Goal: Information Seeking & Learning: Learn about a topic

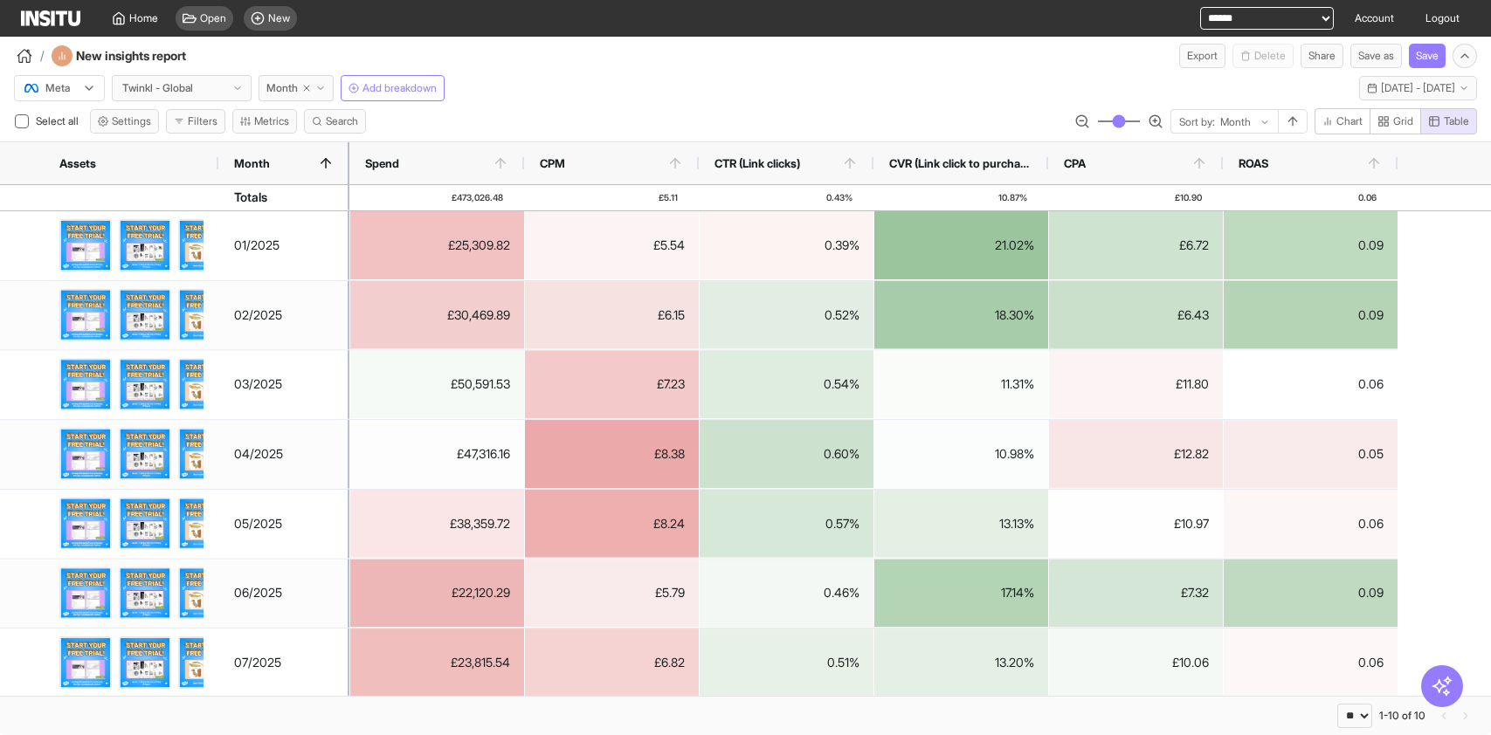
select select "**"
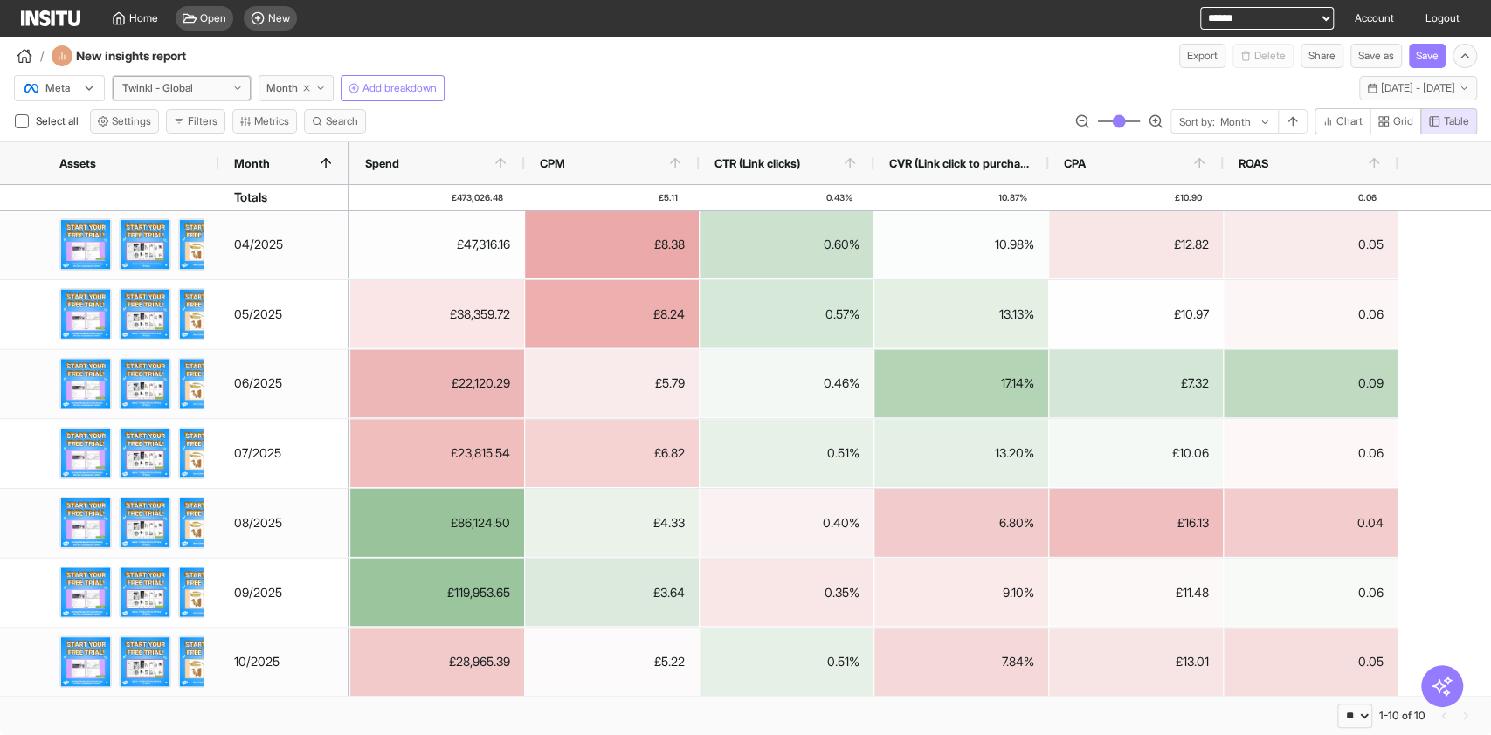
click at [199, 90] on div "Twinkl - Global" at bounding box center [161, 87] width 81 height 17
click at [202, 88] on div "Twinkl - Global" at bounding box center [161, 87] width 81 height 17
click at [272, 86] on span "Month" at bounding box center [281, 88] width 31 height 14
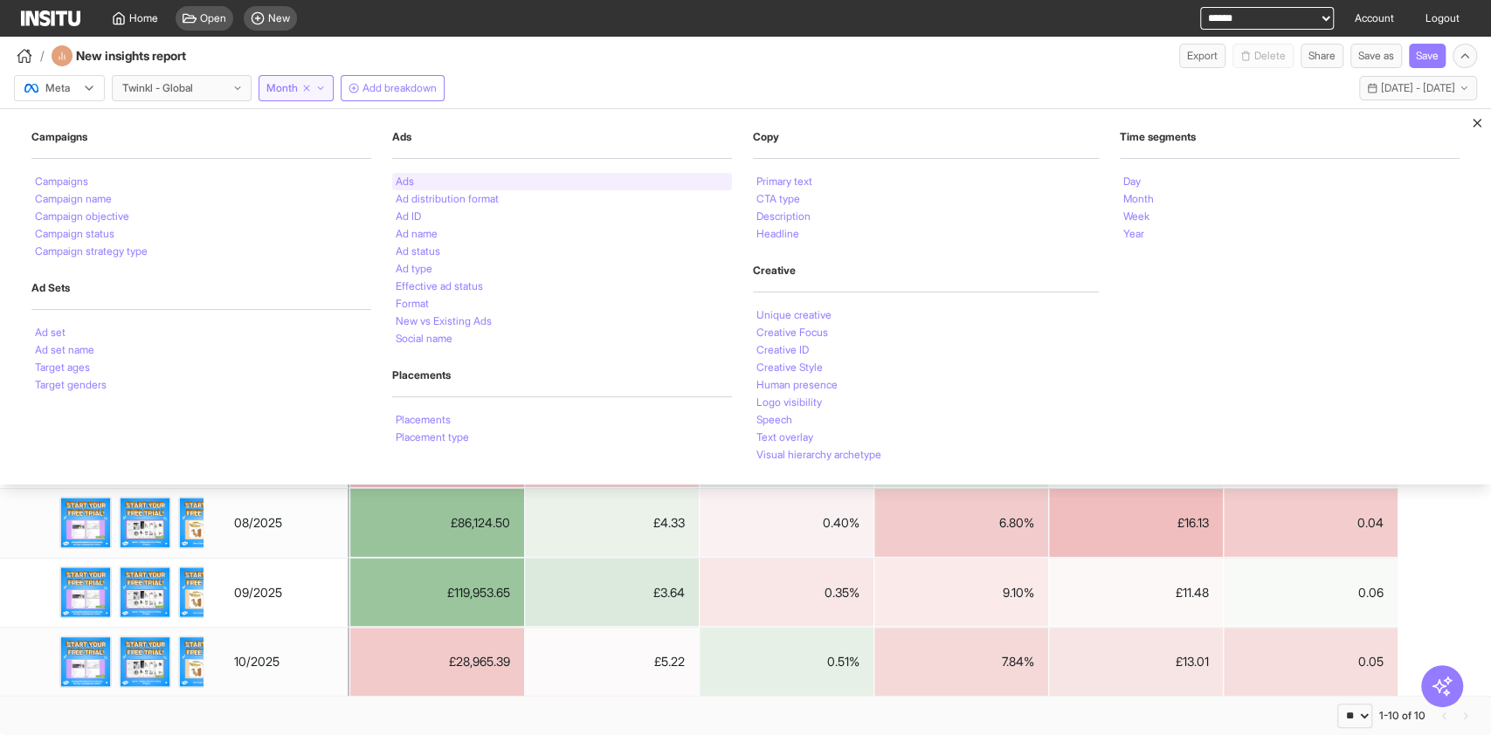
click at [410, 179] on li "Ads" at bounding box center [405, 181] width 18 height 10
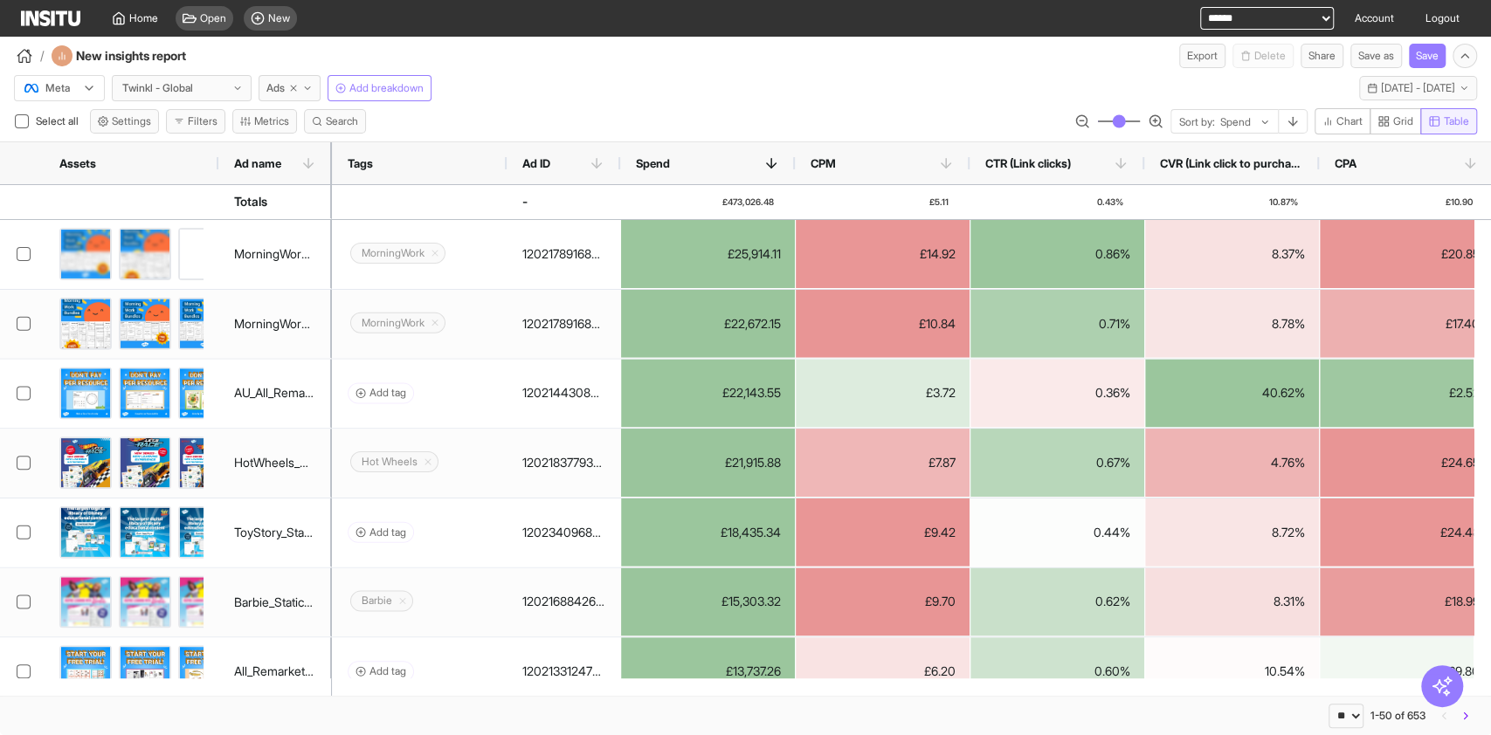
drag, startPoint x: 1395, startPoint y: 116, endPoint x: 1456, endPoint y: 125, distance: 61.7
click at [1395, 117] on span "Grid" at bounding box center [1403, 121] width 20 height 14
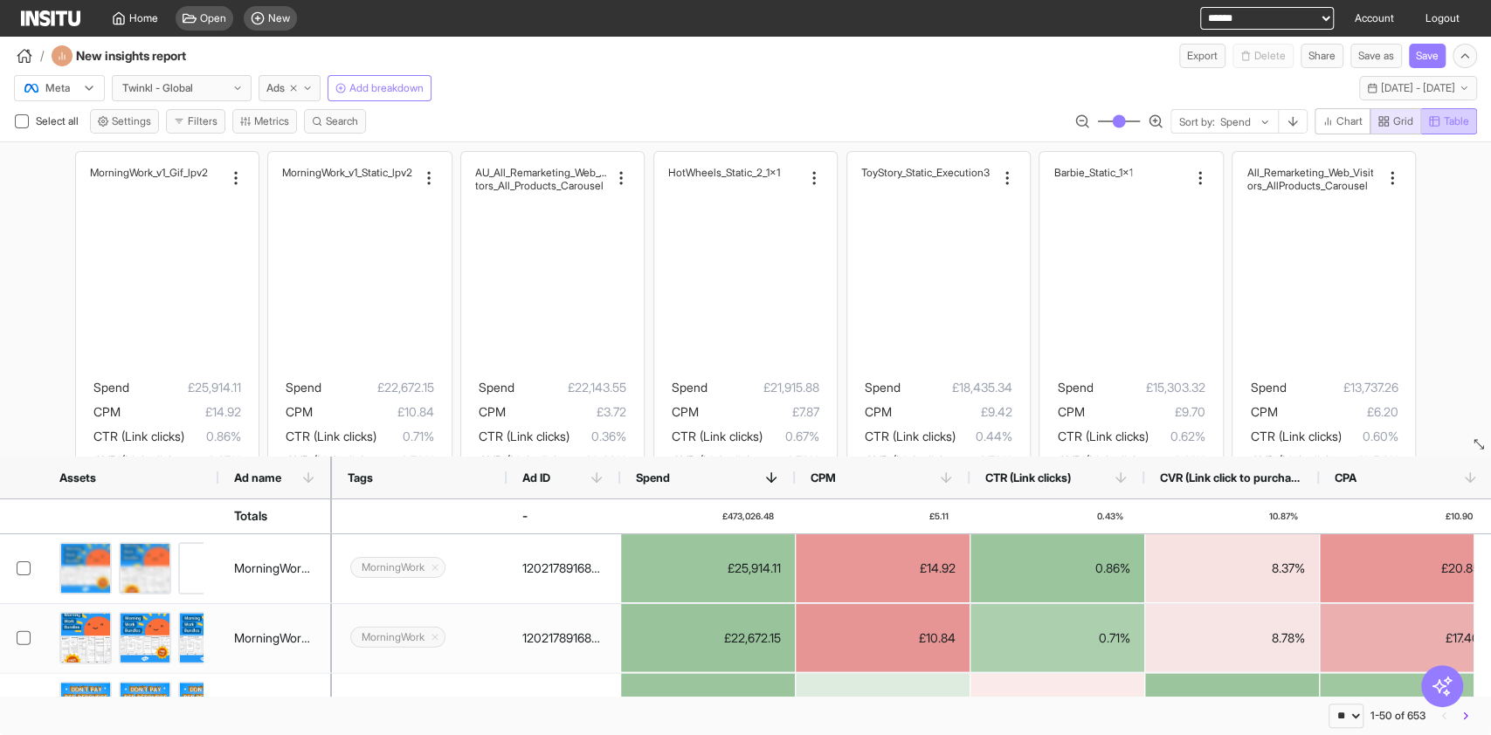
click at [1456, 125] on span "Table" at bounding box center [1455, 121] width 25 height 14
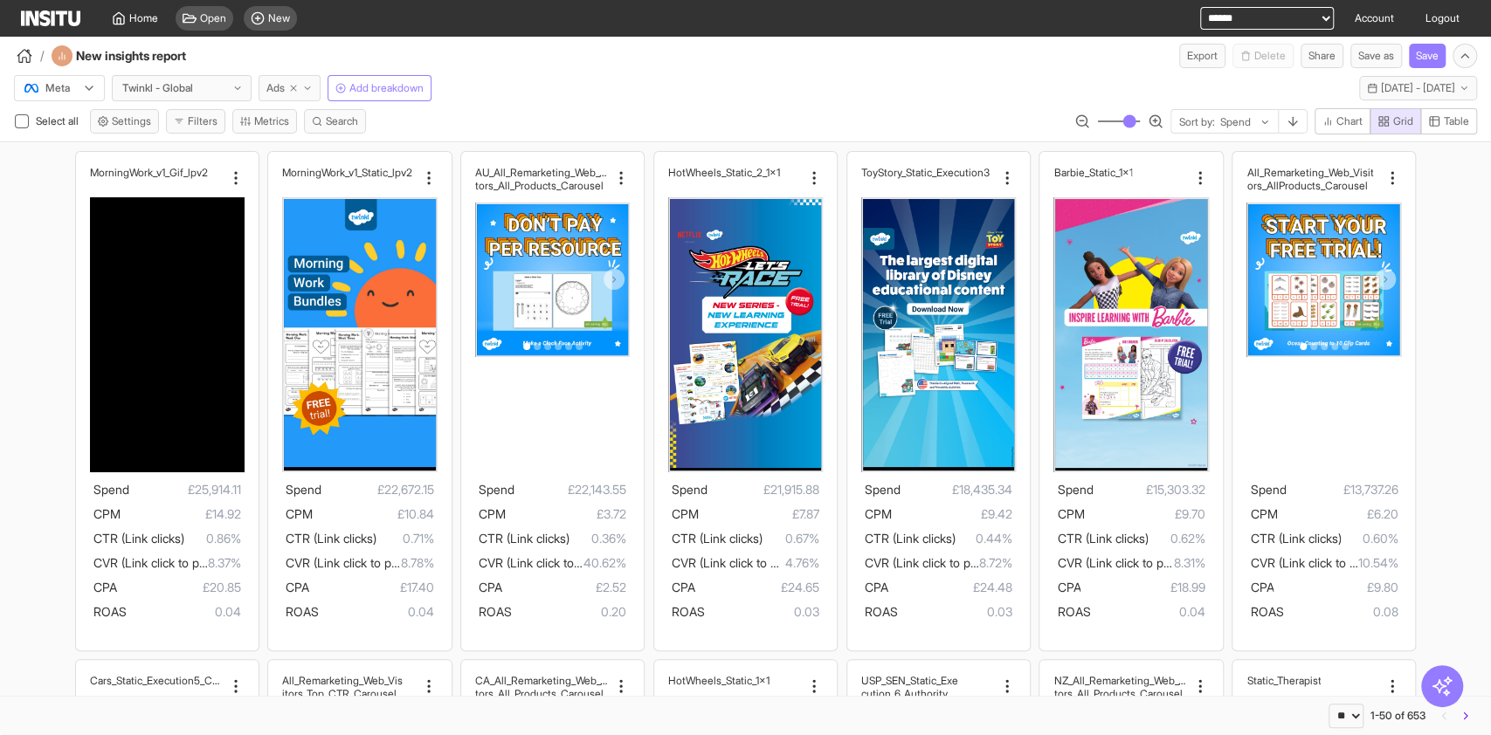
click at [273, 86] on span "Ads" at bounding box center [275, 88] width 18 height 14
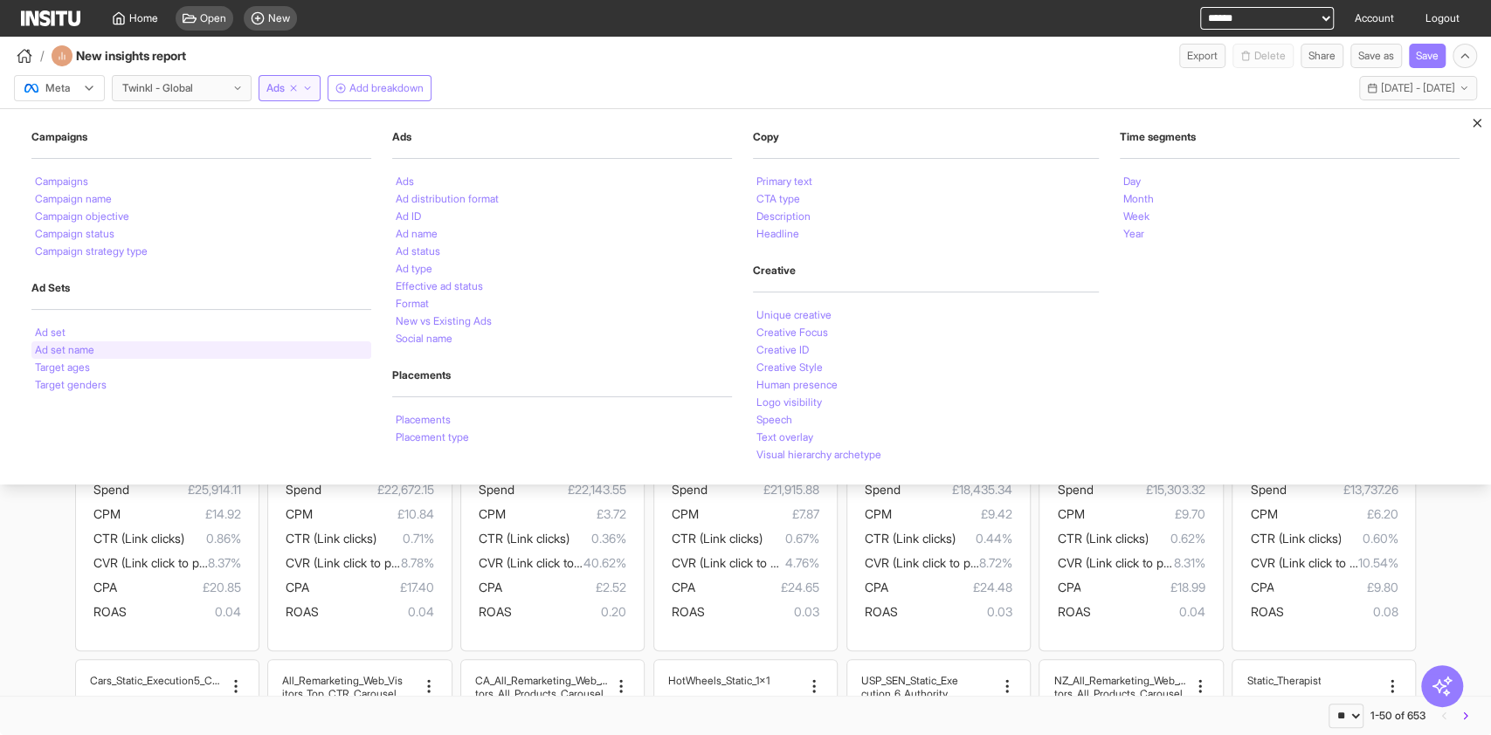
click at [105, 345] on div "Ad set name" at bounding box center [201, 349] width 340 height 17
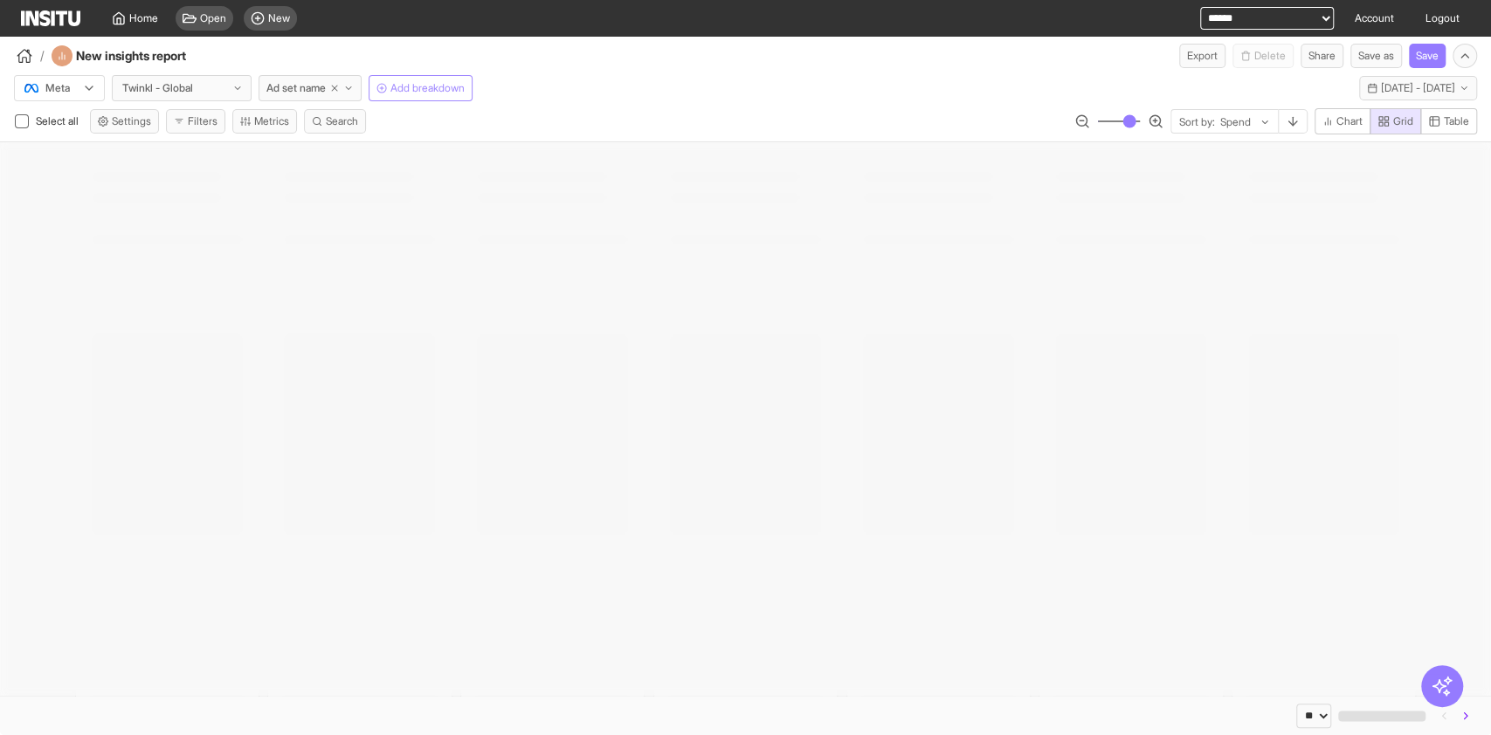
click at [402, 98] on button "Add breakdown" at bounding box center [420, 88] width 104 height 26
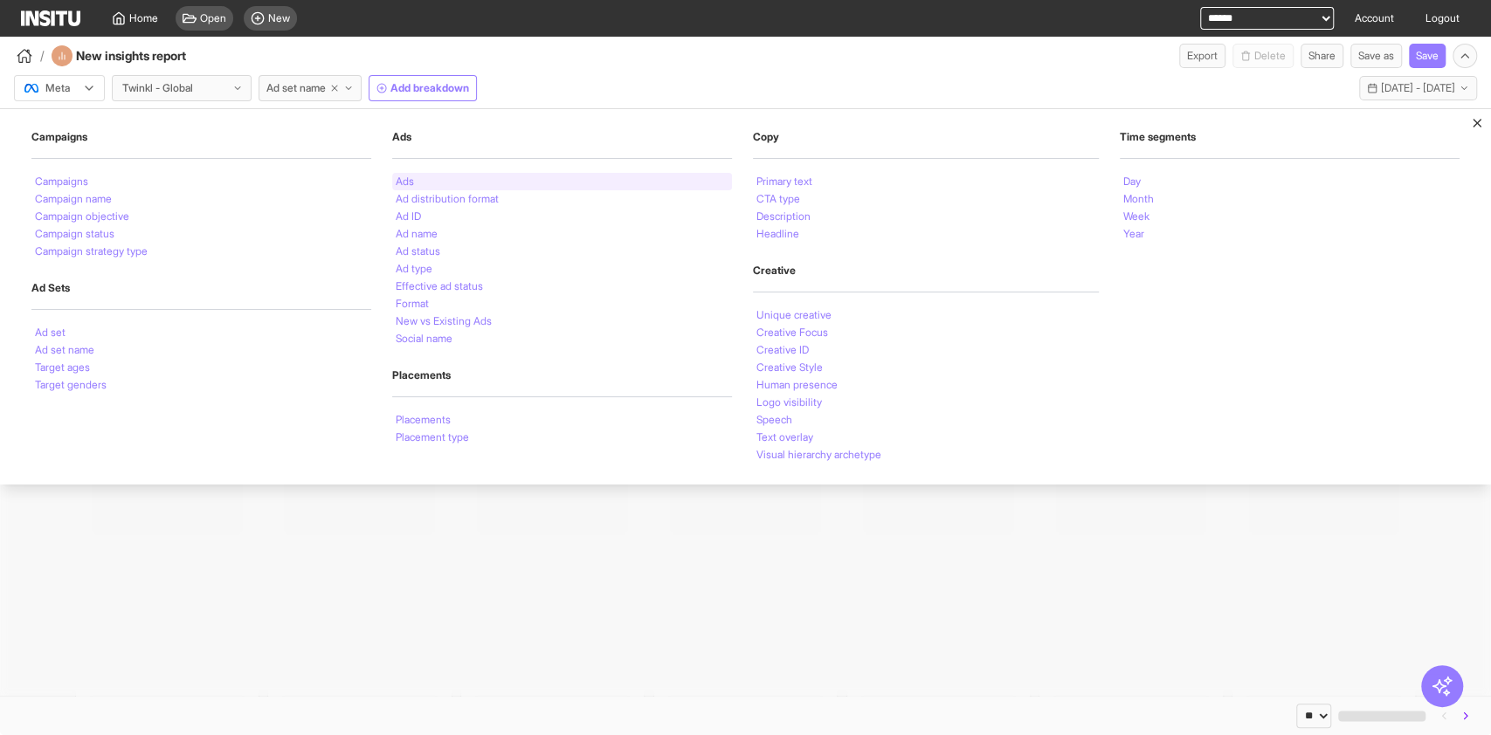
click at [422, 184] on div "Ads" at bounding box center [562, 181] width 340 height 17
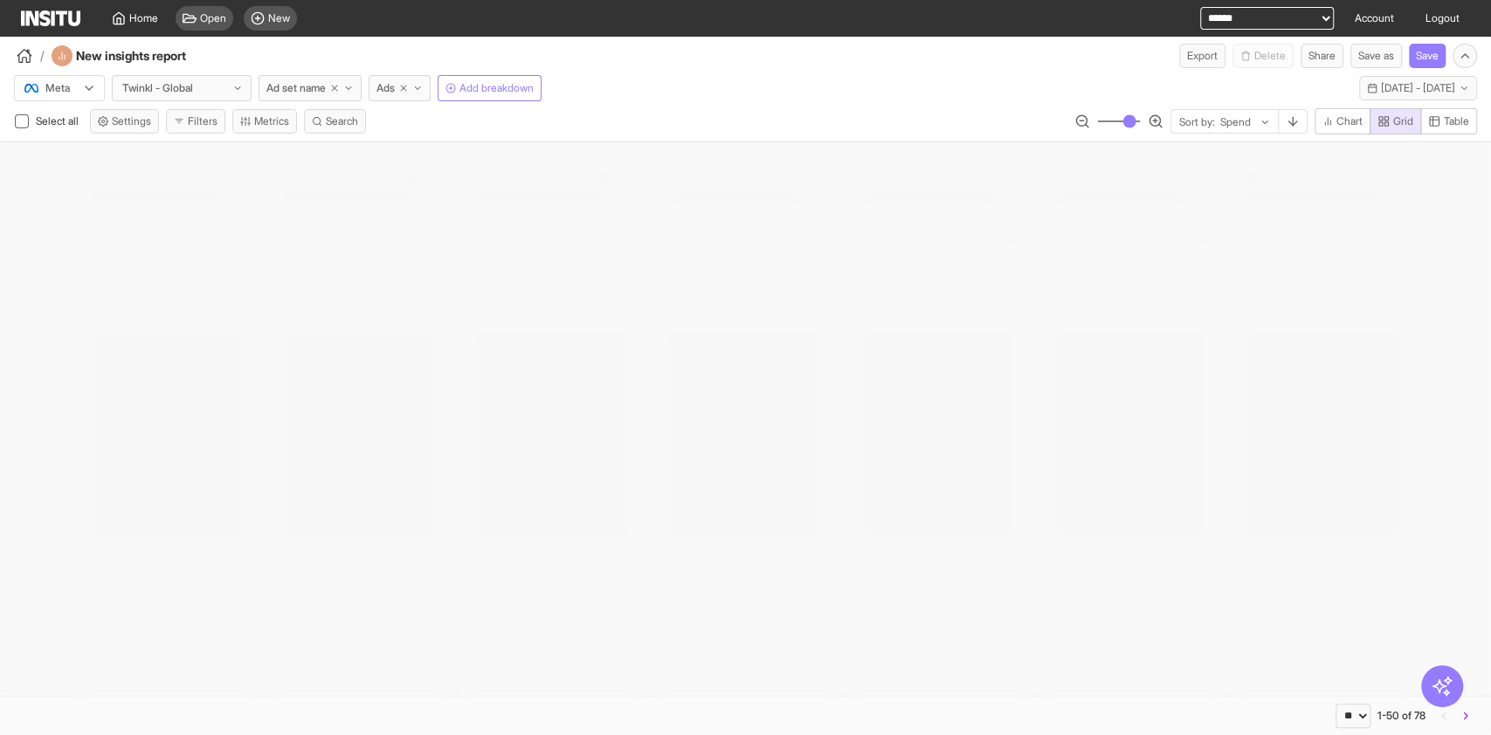
click at [686, 80] on div "Meta Twinkl - Global Ad set name Ads Add breakdown This year - [DATE] - [DATE] …" at bounding box center [745, 84] width 1491 height 33
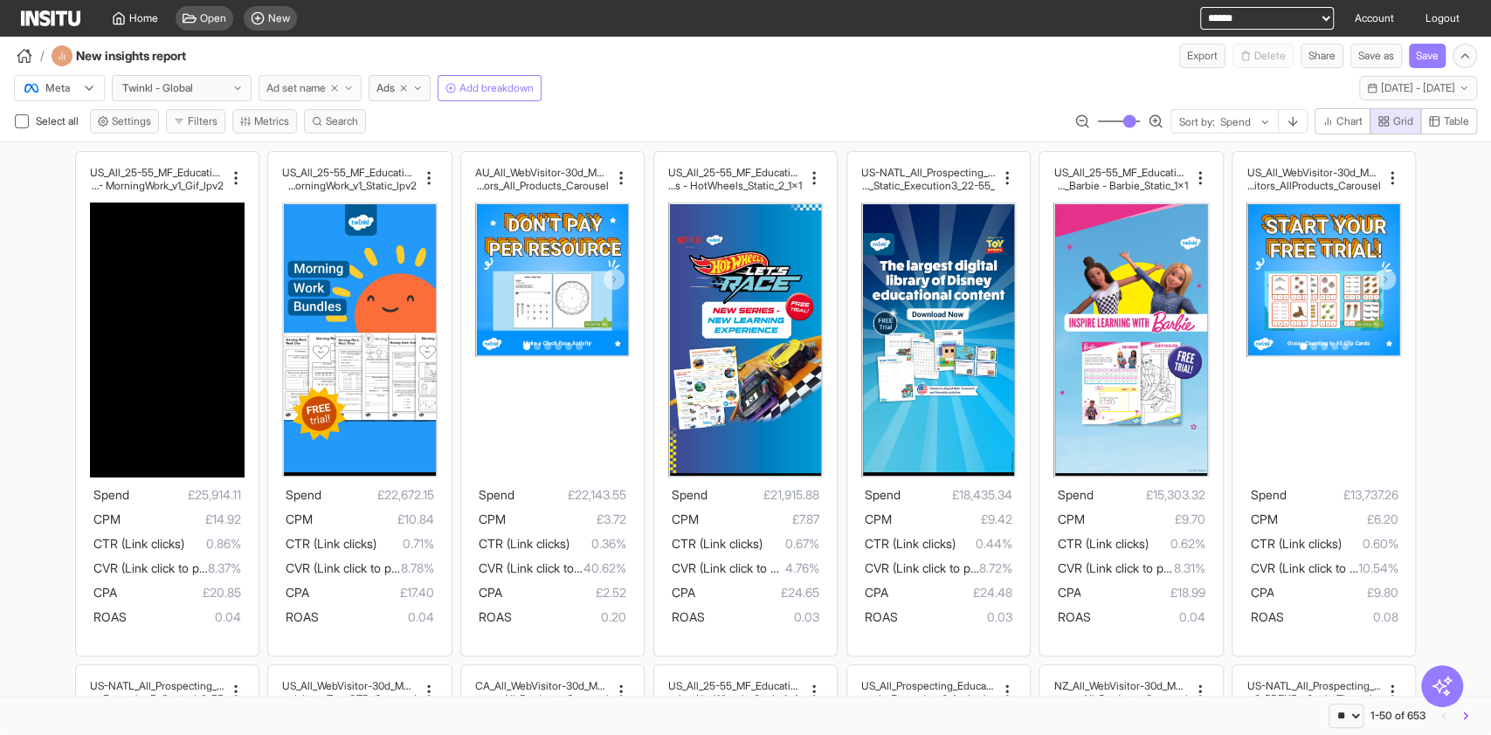
click at [335, 88] on icon "button" at bounding box center [334, 88] width 10 height 10
select select "**"
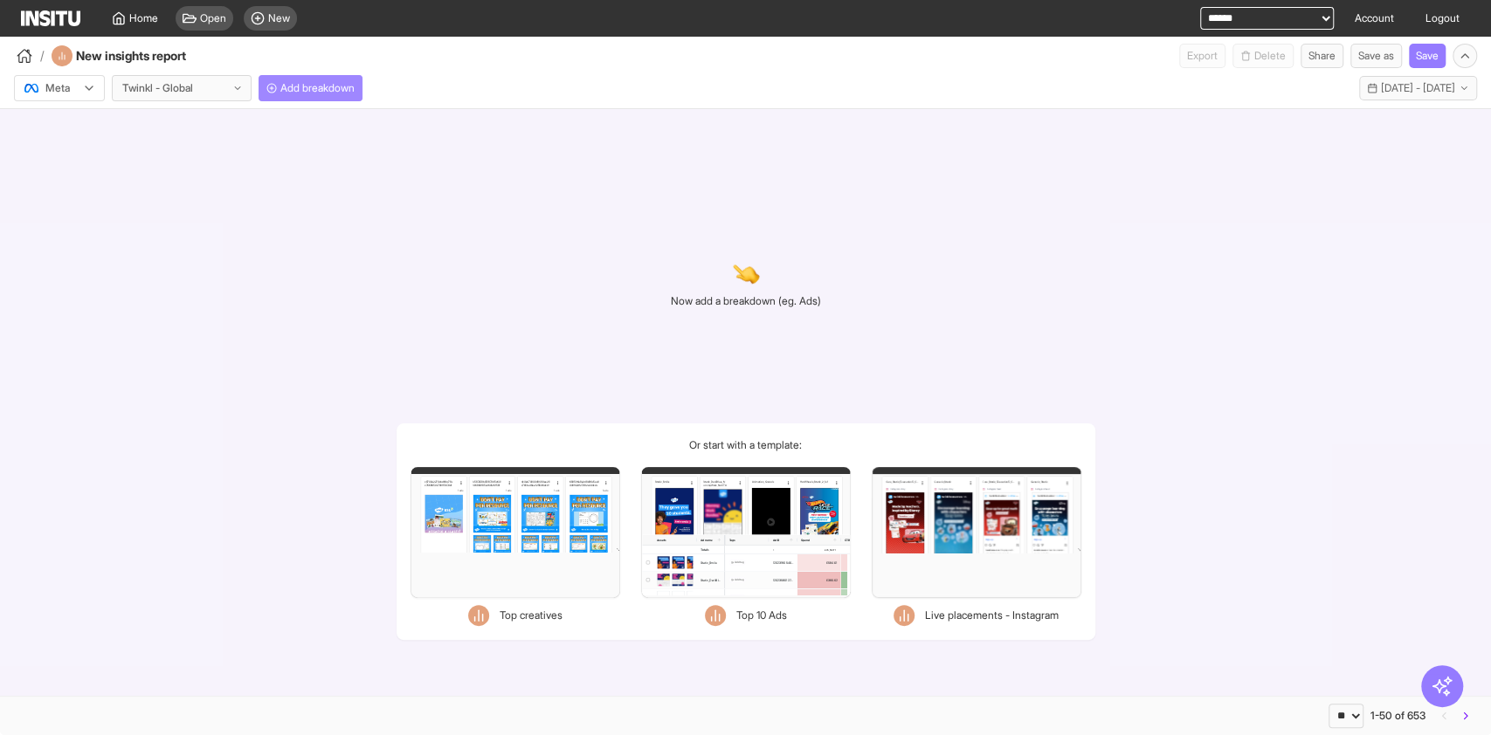
click at [321, 88] on span "Add breakdown" at bounding box center [317, 88] width 74 height 14
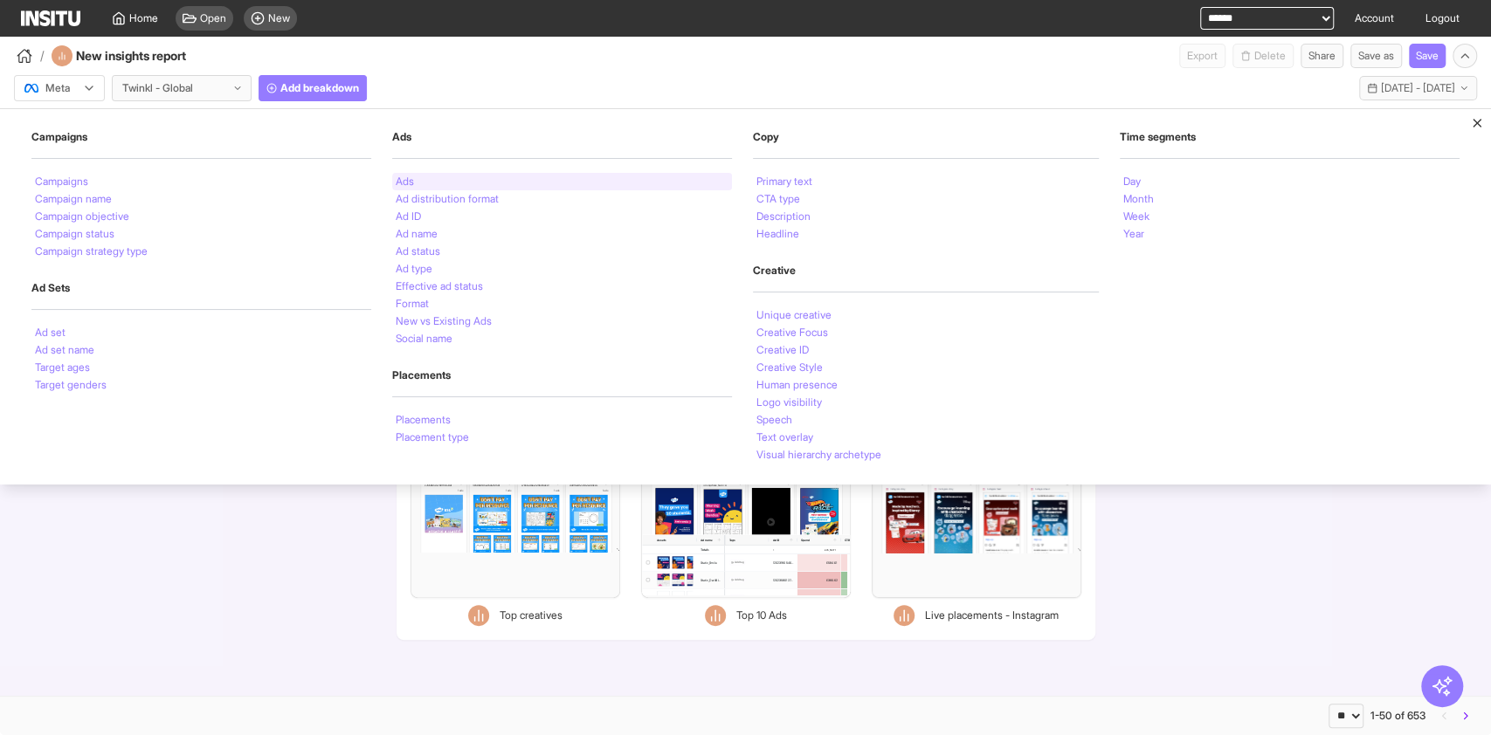
click at [415, 178] on div "Ads" at bounding box center [562, 181] width 340 height 17
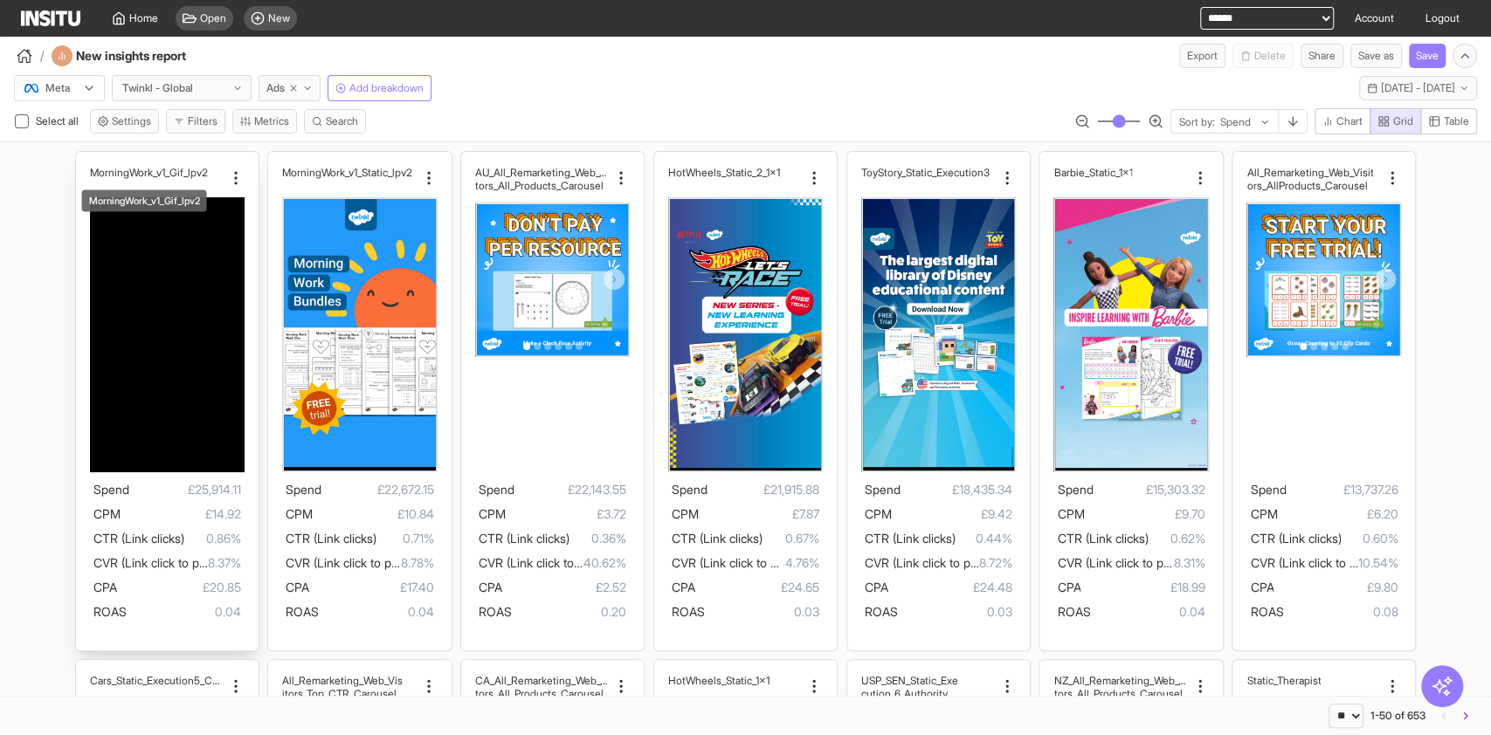
click at [133, 166] on h2 "MorningWork_v1_Gif_lpv2" at bounding box center [149, 172] width 118 height 13
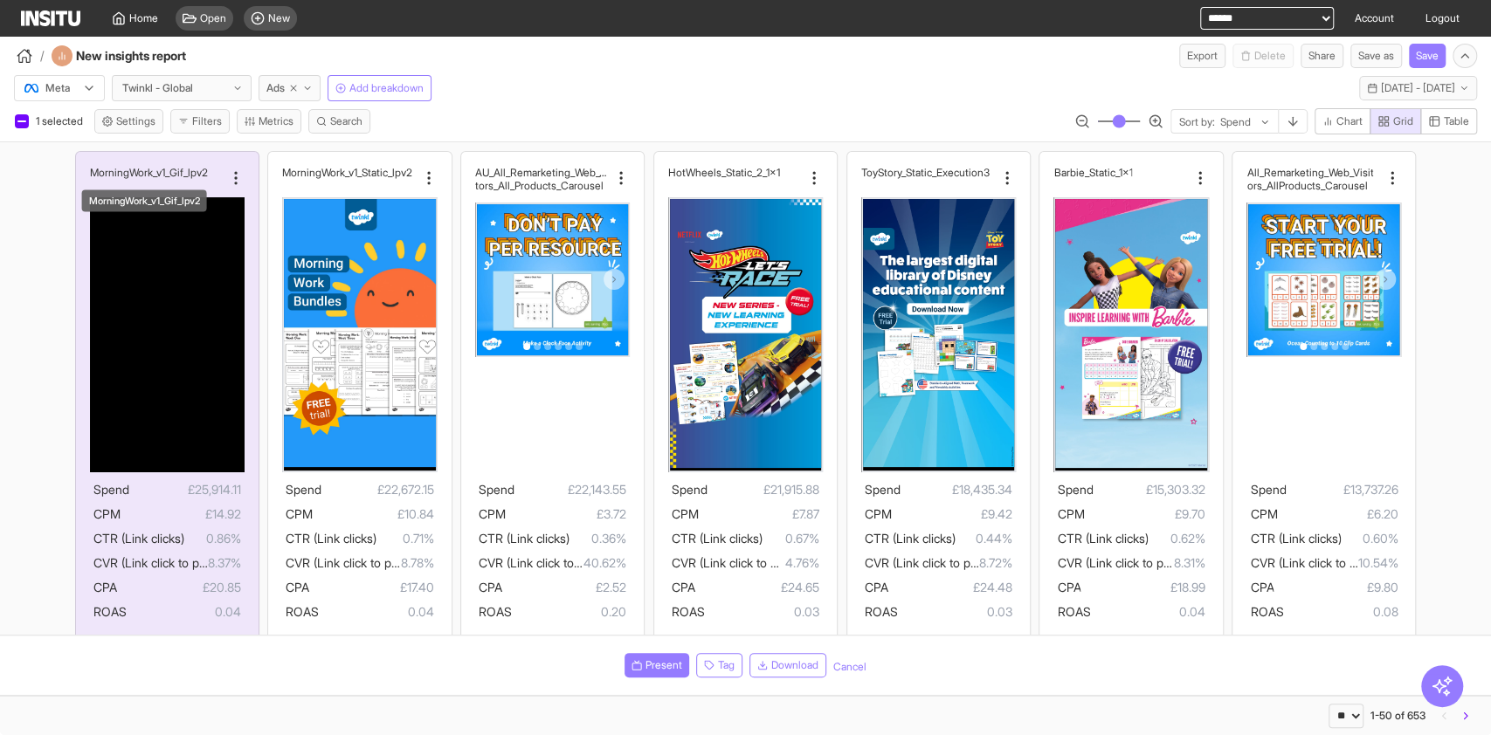
click at [107, 178] on div "MorningWork_v1_Gif_lpv2" at bounding box center [144, 196] width 128 height 36
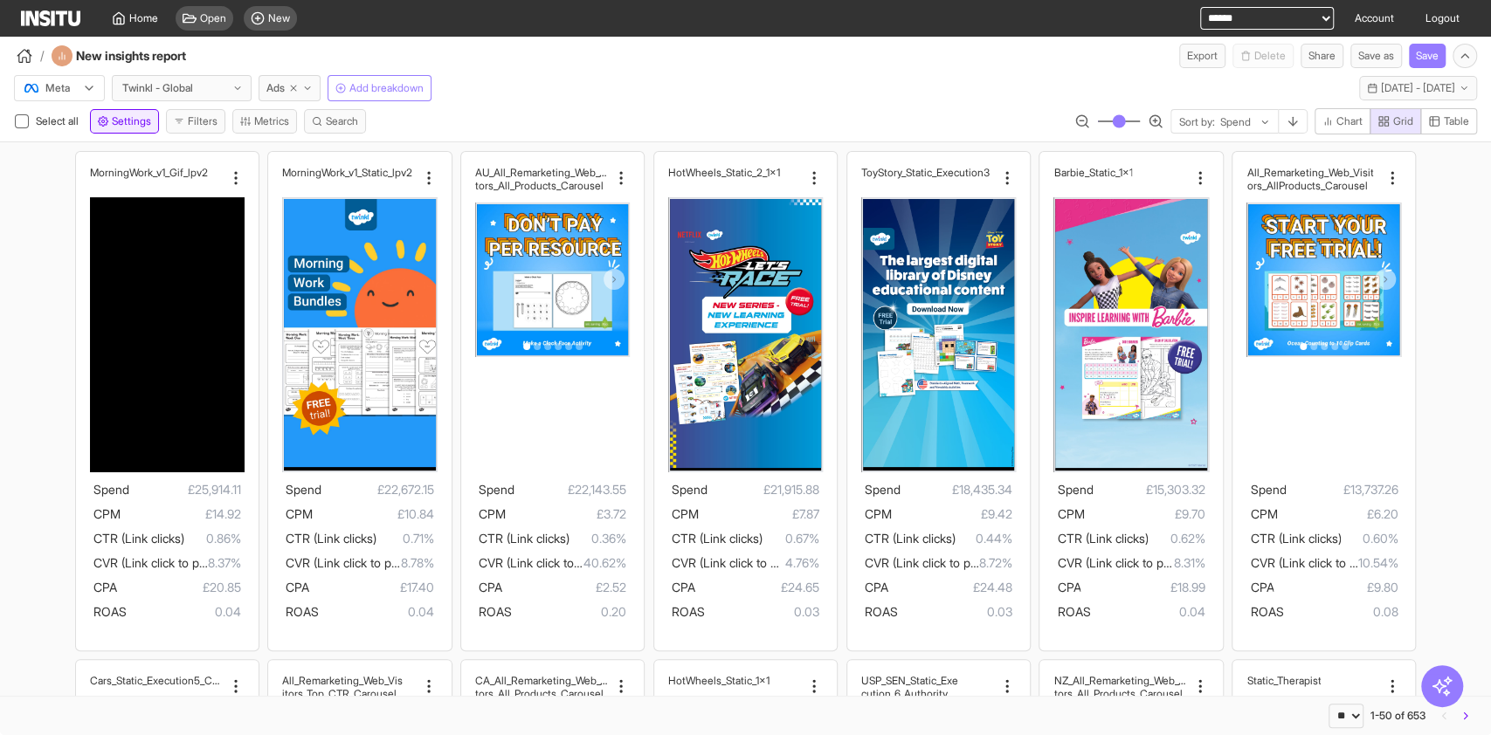
click at [150, 119] on span "Settings" at bounding box center [131, 121] width 39 height 14
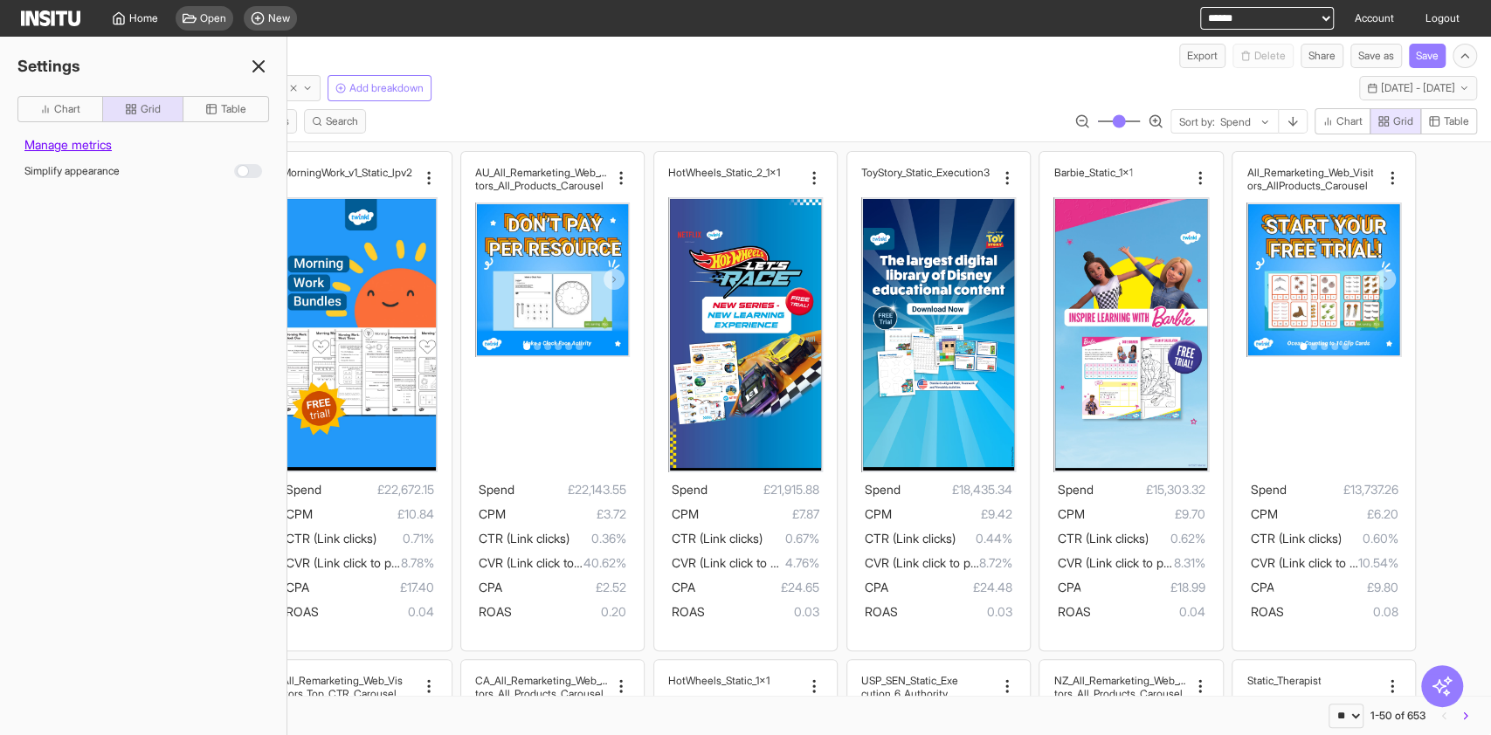
click at [256, 68] on line at bounding box center [258, 66] width 10 height 10
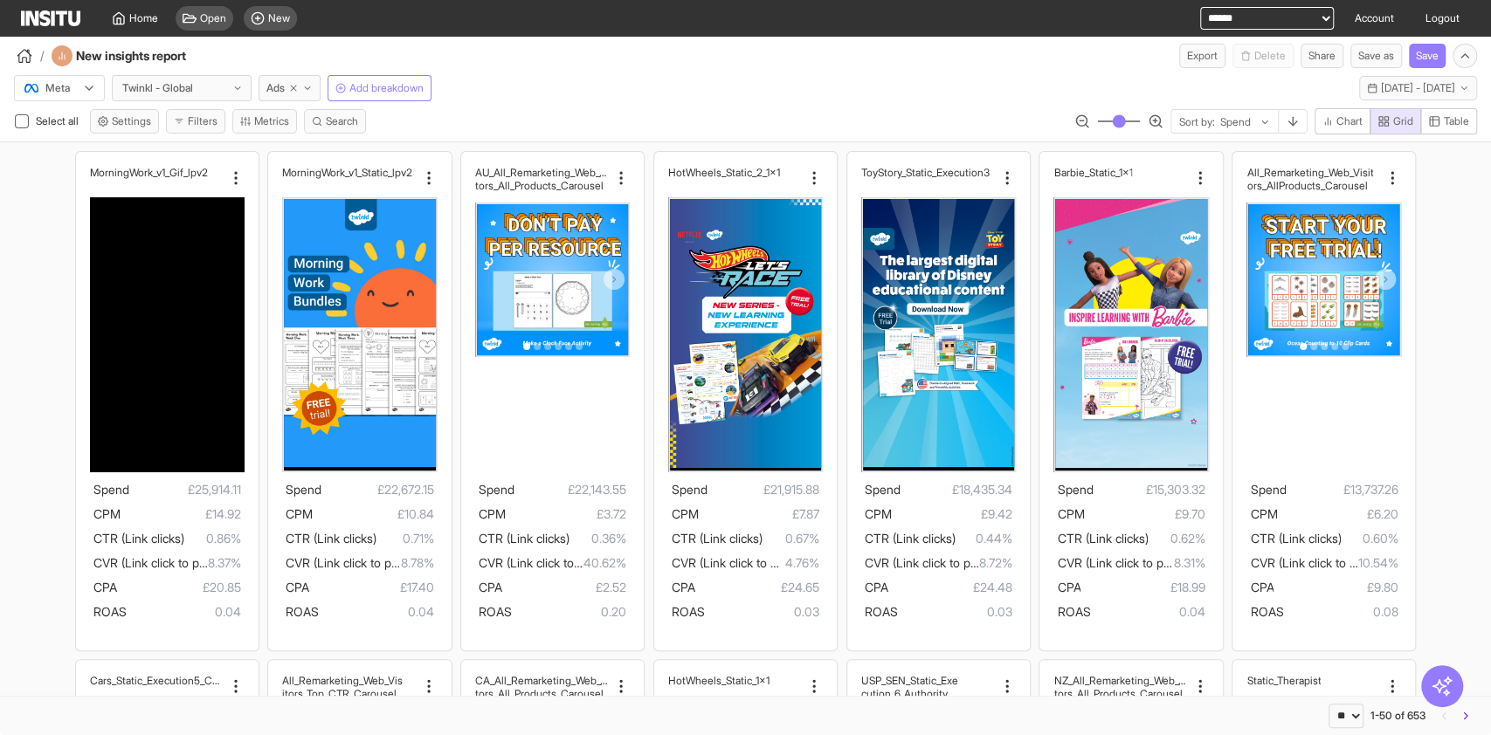
click at [891, 102] on div "Meta Twinkl - Global Ads Add breakdown This year - [DATE] - [DATE] [DATE] - [DA…" at bounding box center [745, 104] width 1491 height 73
